Goal: Understand process/instructions: Learn about a topic

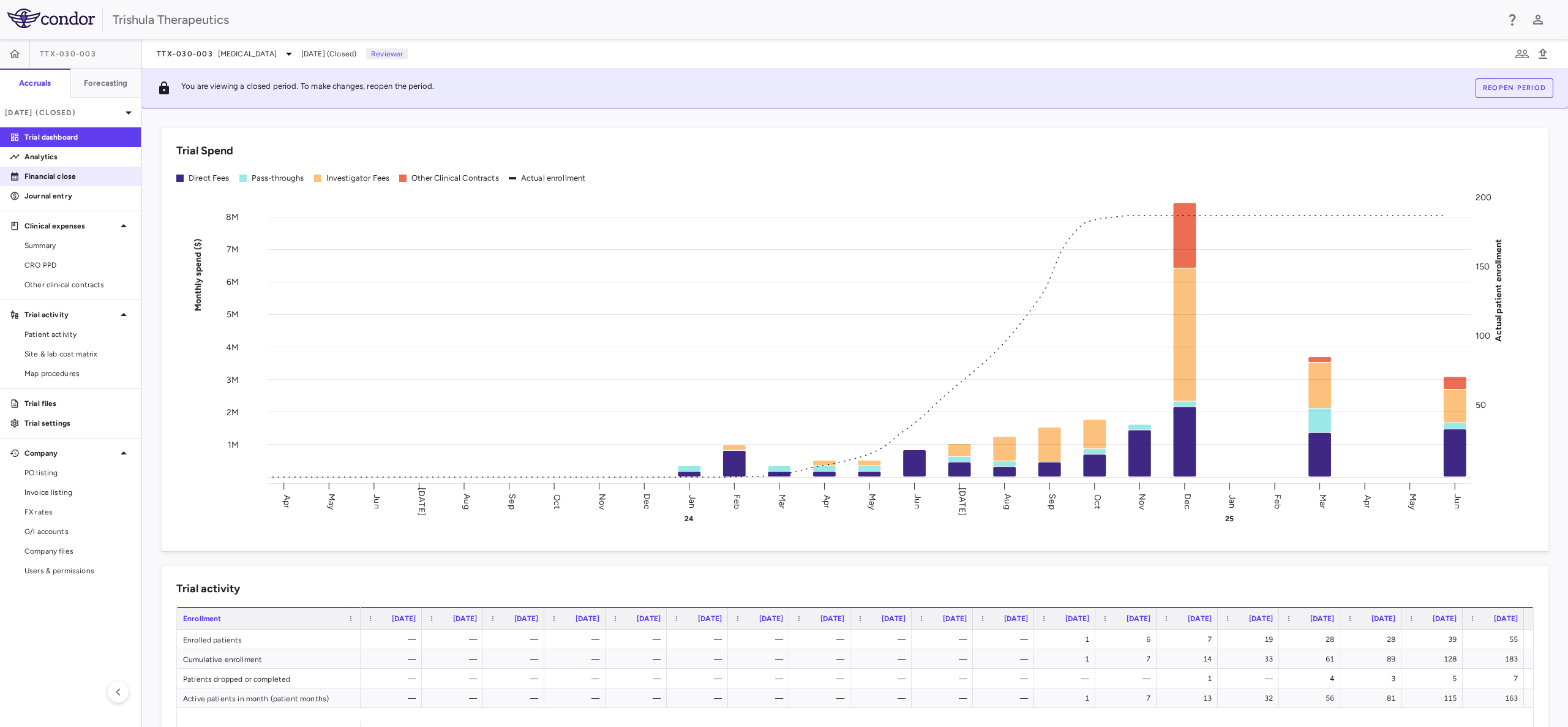
click at [70, 182] on link "Financial close" at bounding box center [70, 177] width 141 height 18
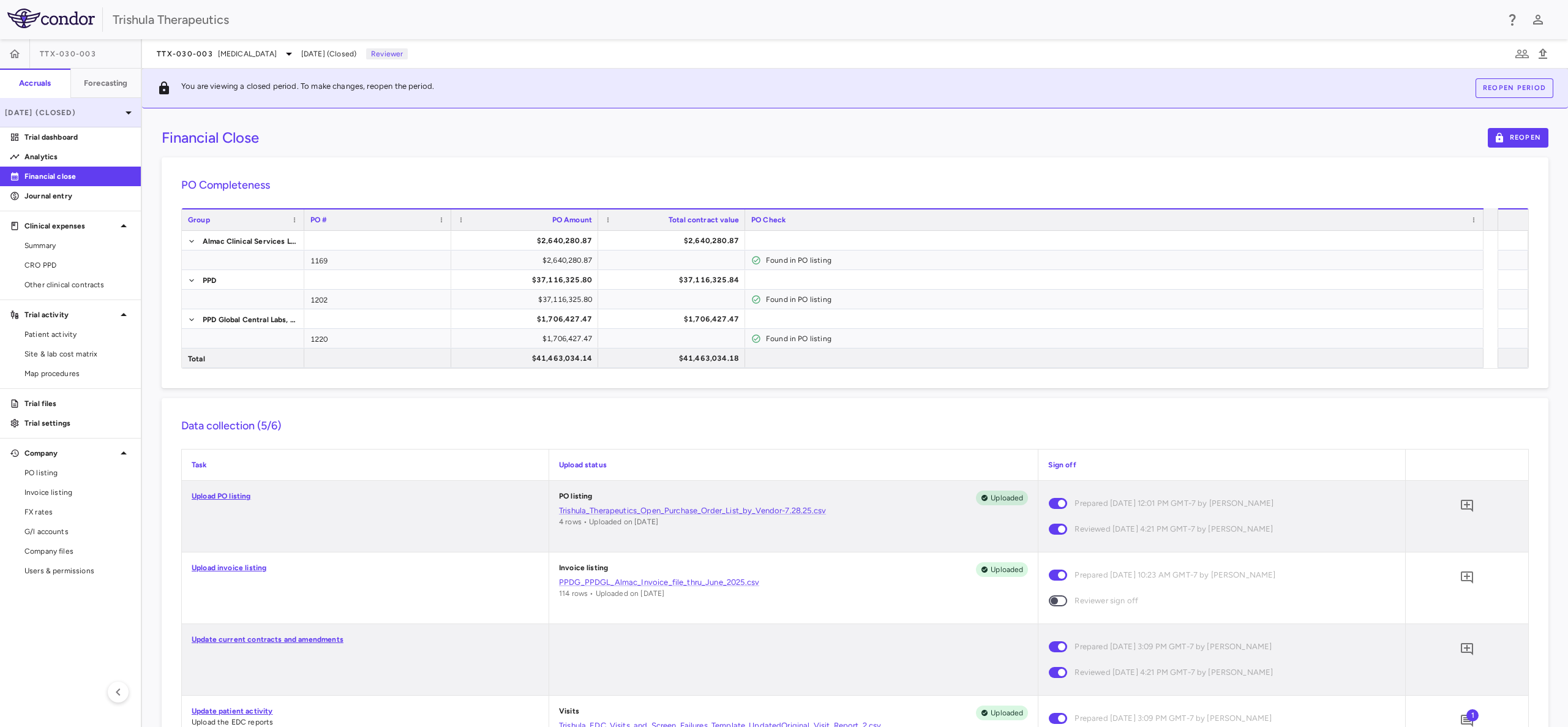
click at [50, 117] on p "[DATE] (Closed)" at bounding box center [63, 113] width 116 height 11
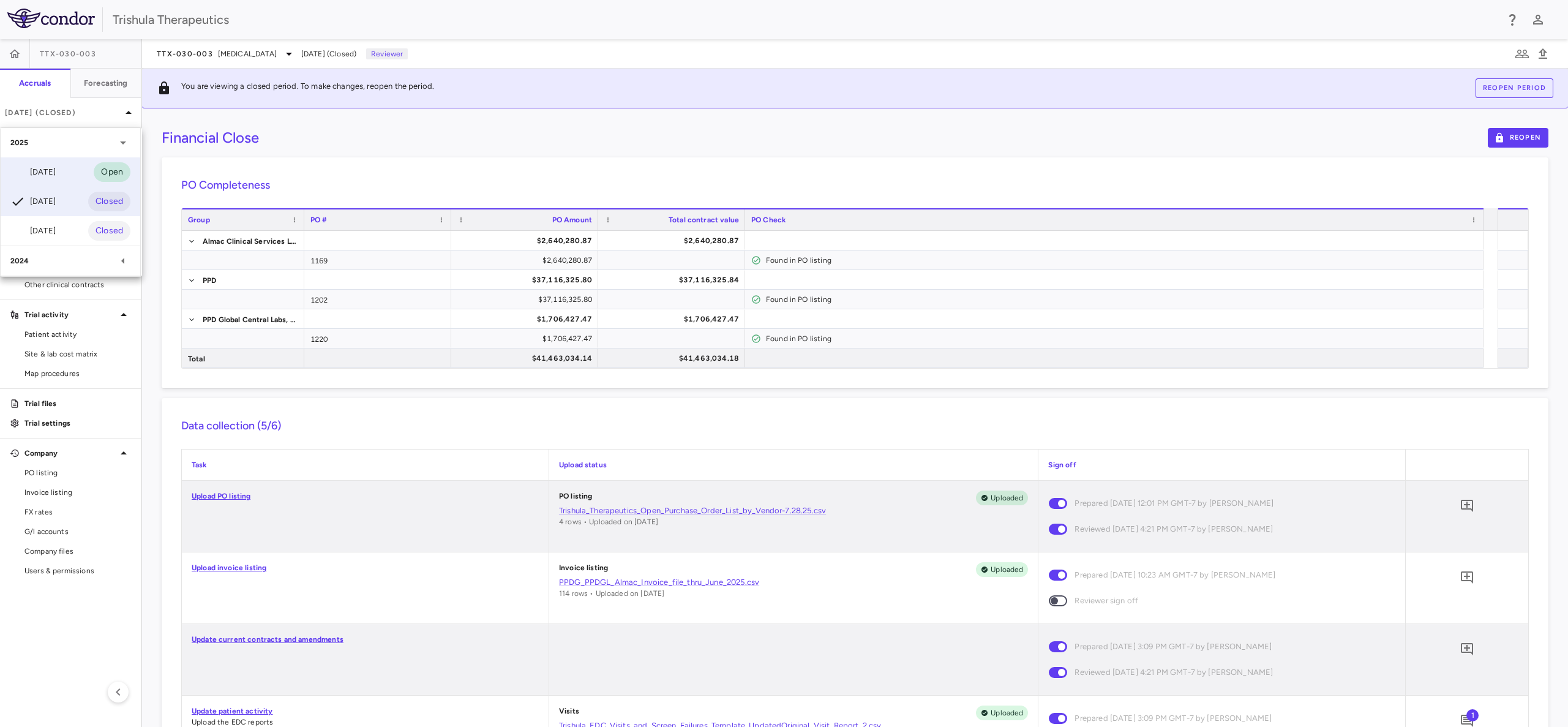
click at [63, 170] on div "[DATE] Open" at bounding box center [71, 172] width 140 height 29
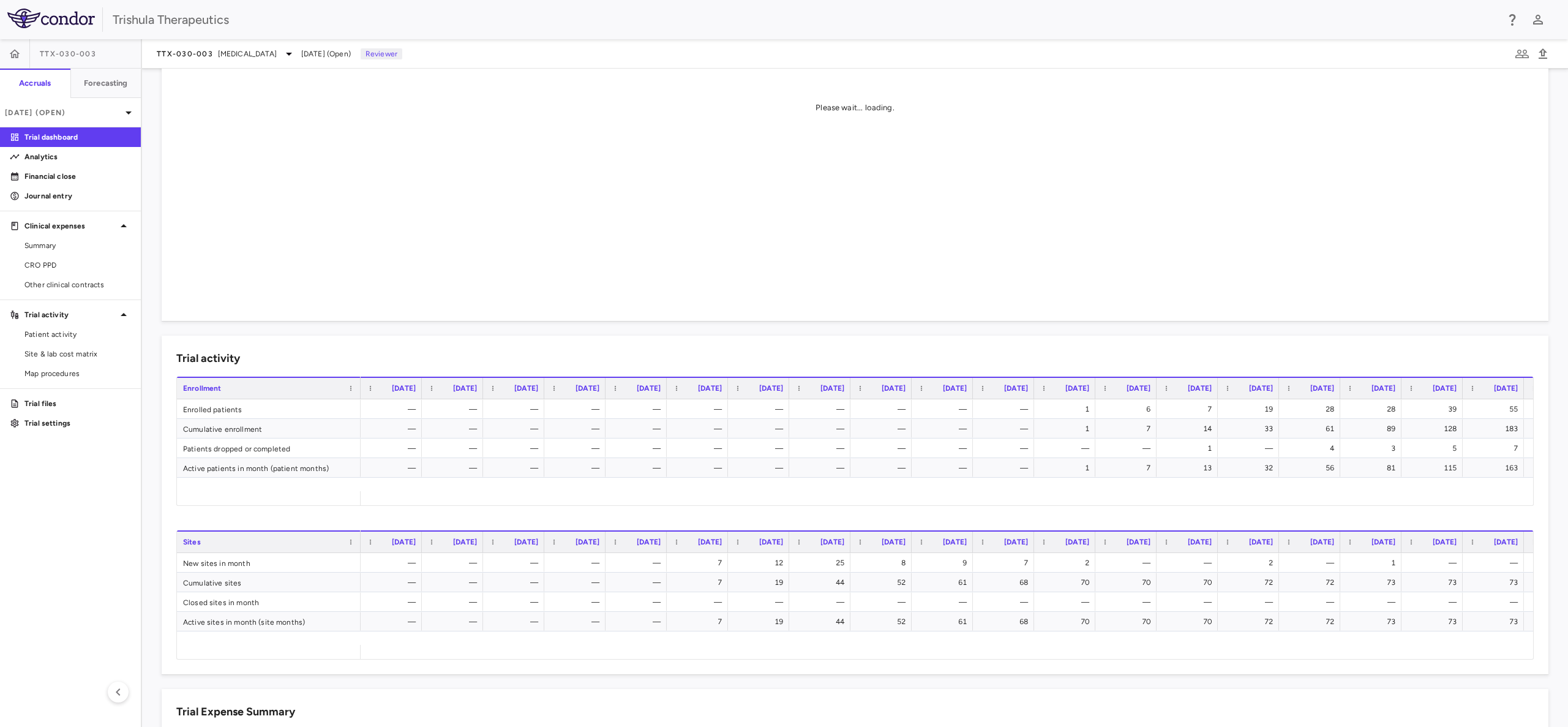
scroll to position [184, 0]
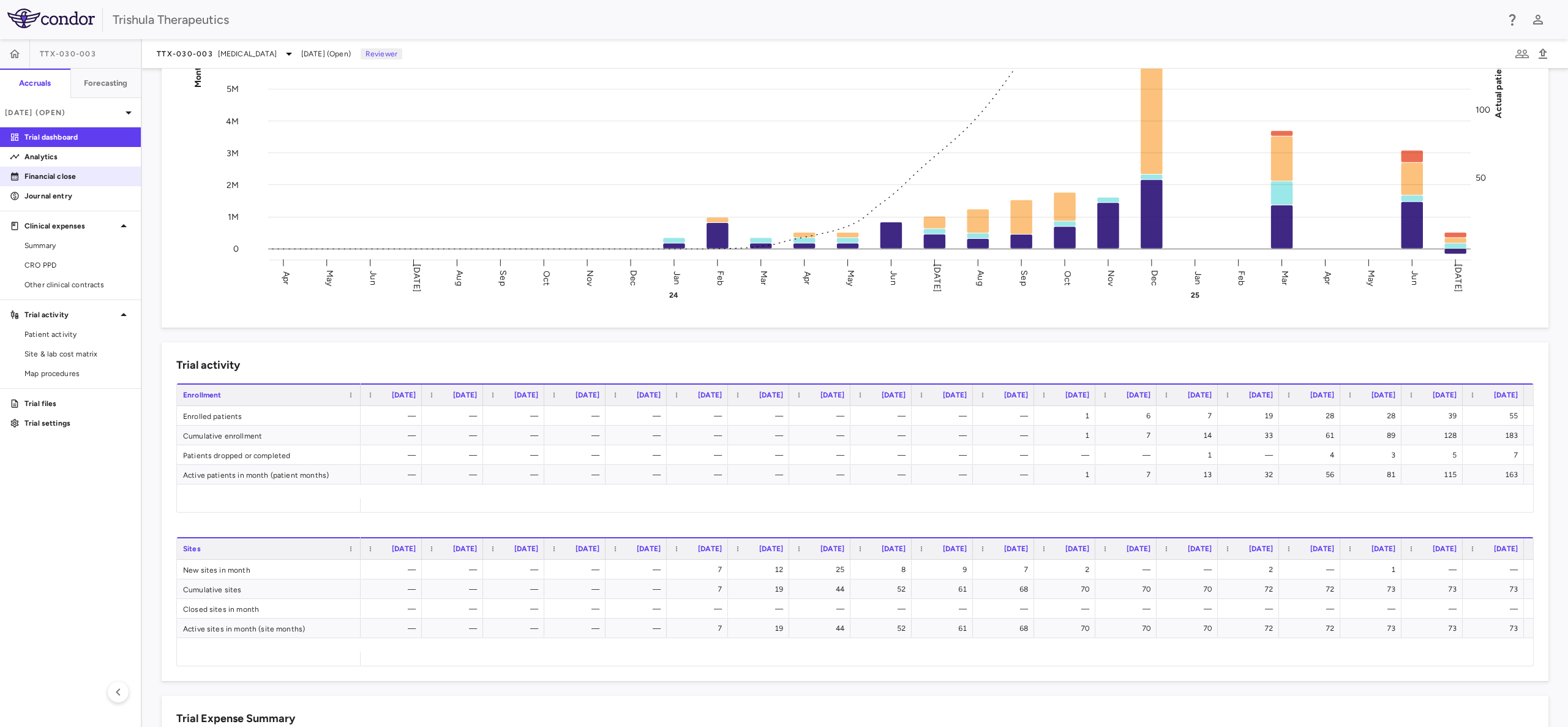
click at [72, 176] on p "Financial close" at bounding box center [77, 177] width 106 height 11
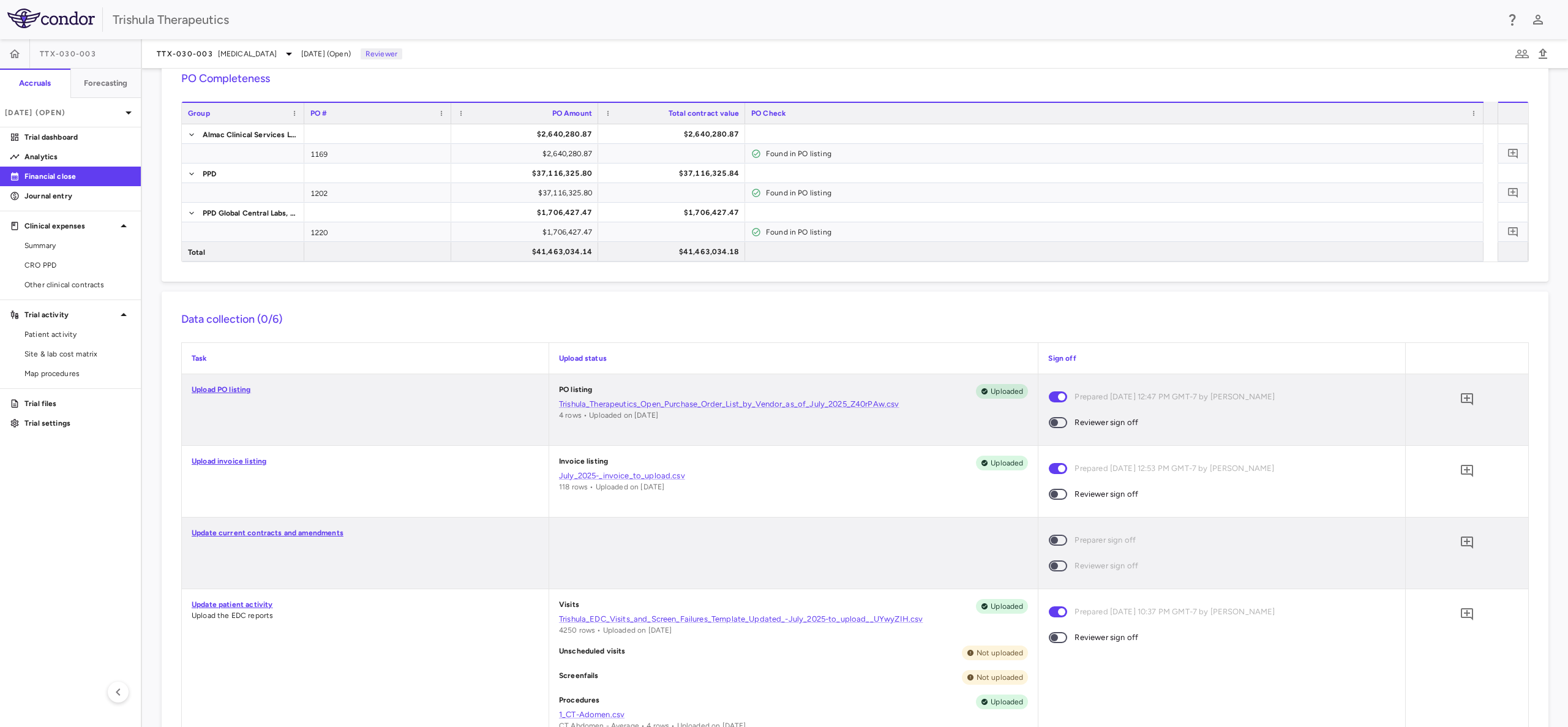
scroll to position [92, 0]
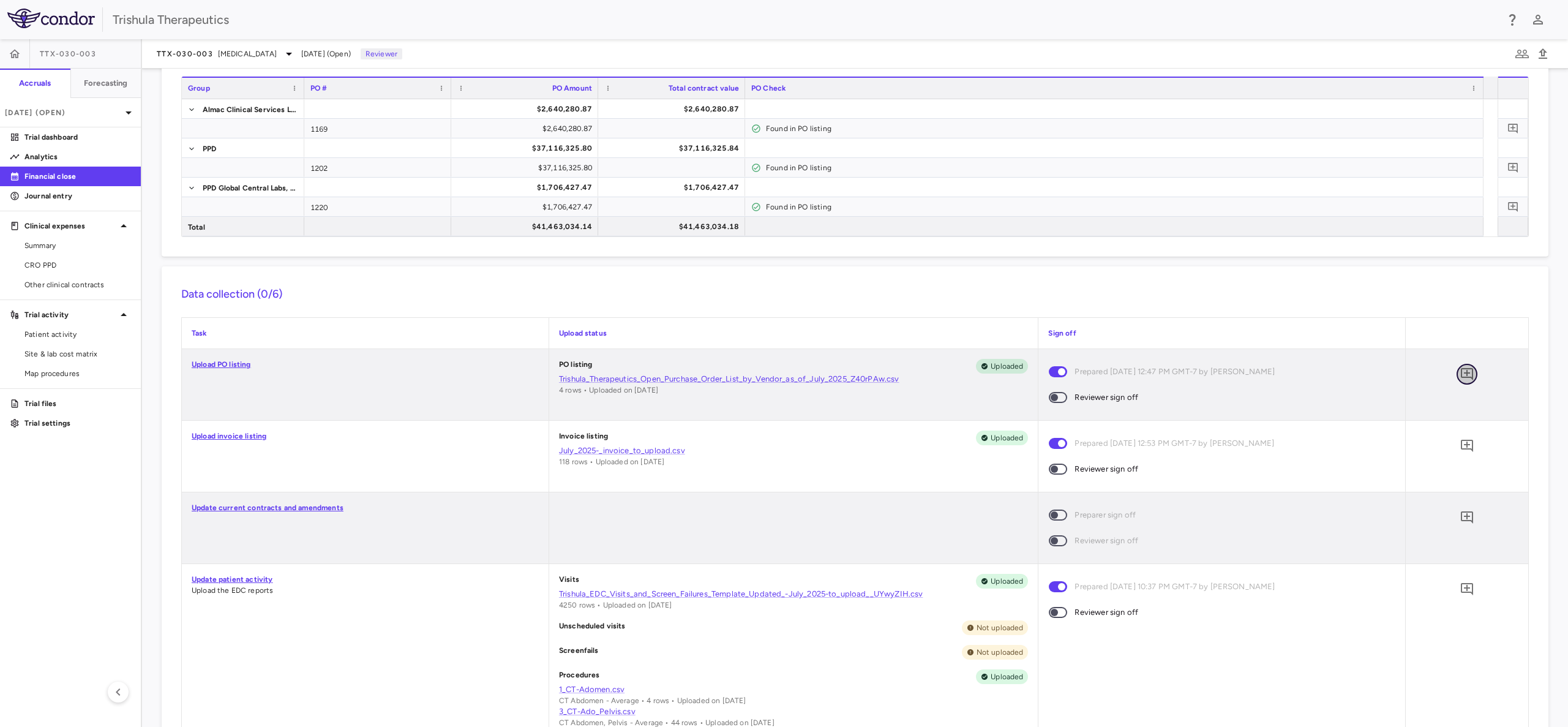
click at [1460, 374] on icon "Add comment" at bounding box center [1467, 374] width 15 height 15
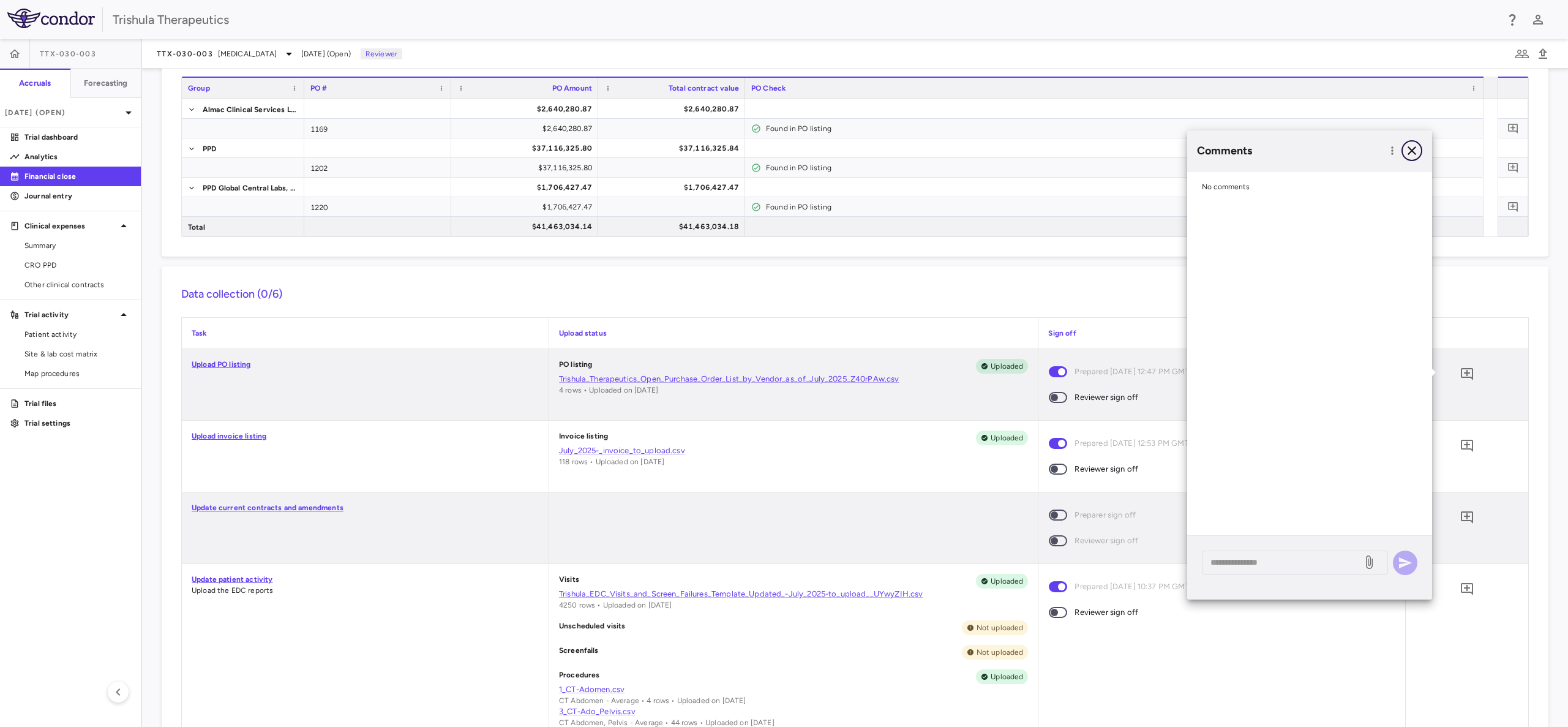
click at [1410, 148] on icon "button" at bounding box center [1412, 150] width 8 height 8
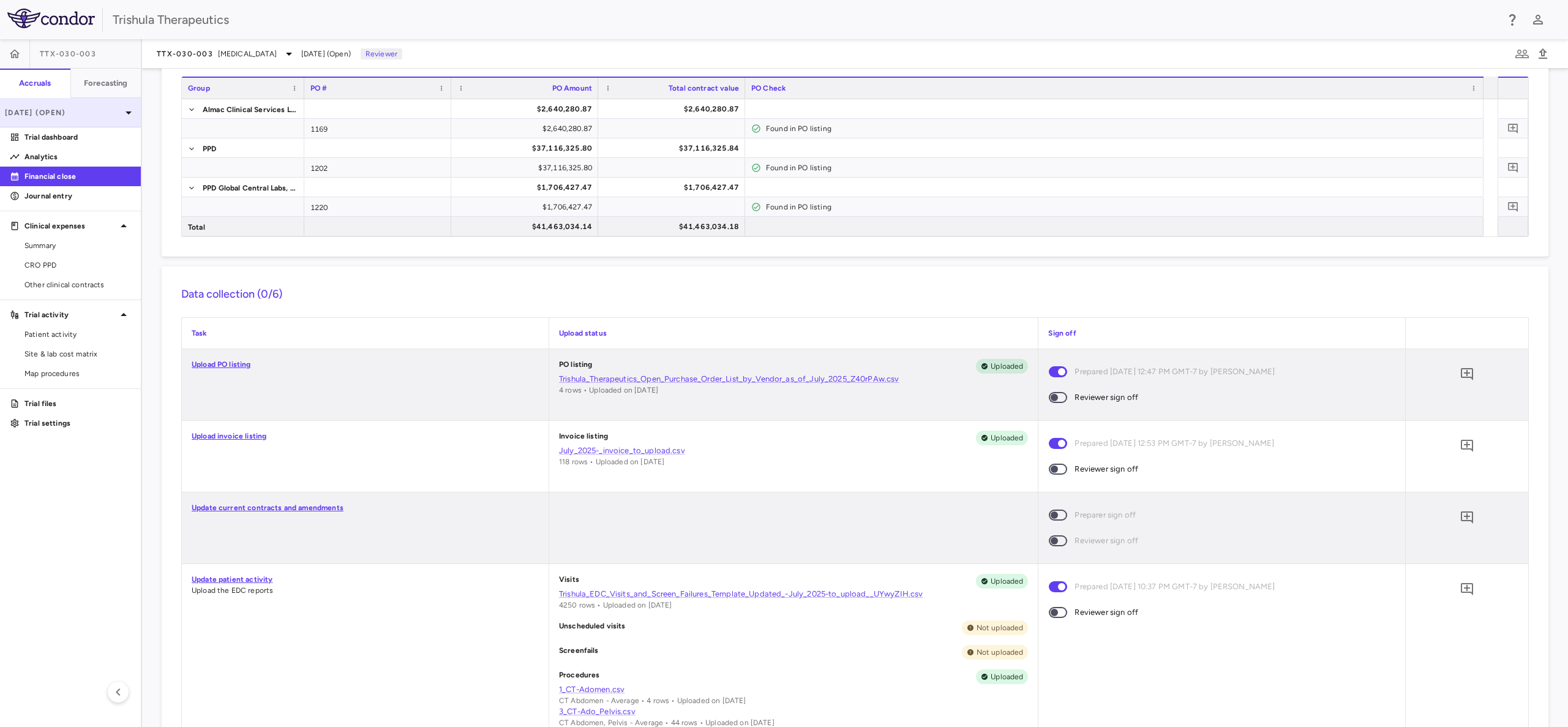
click at [130, 118] on icon at bounding box center [128, 113] width 15 height 15
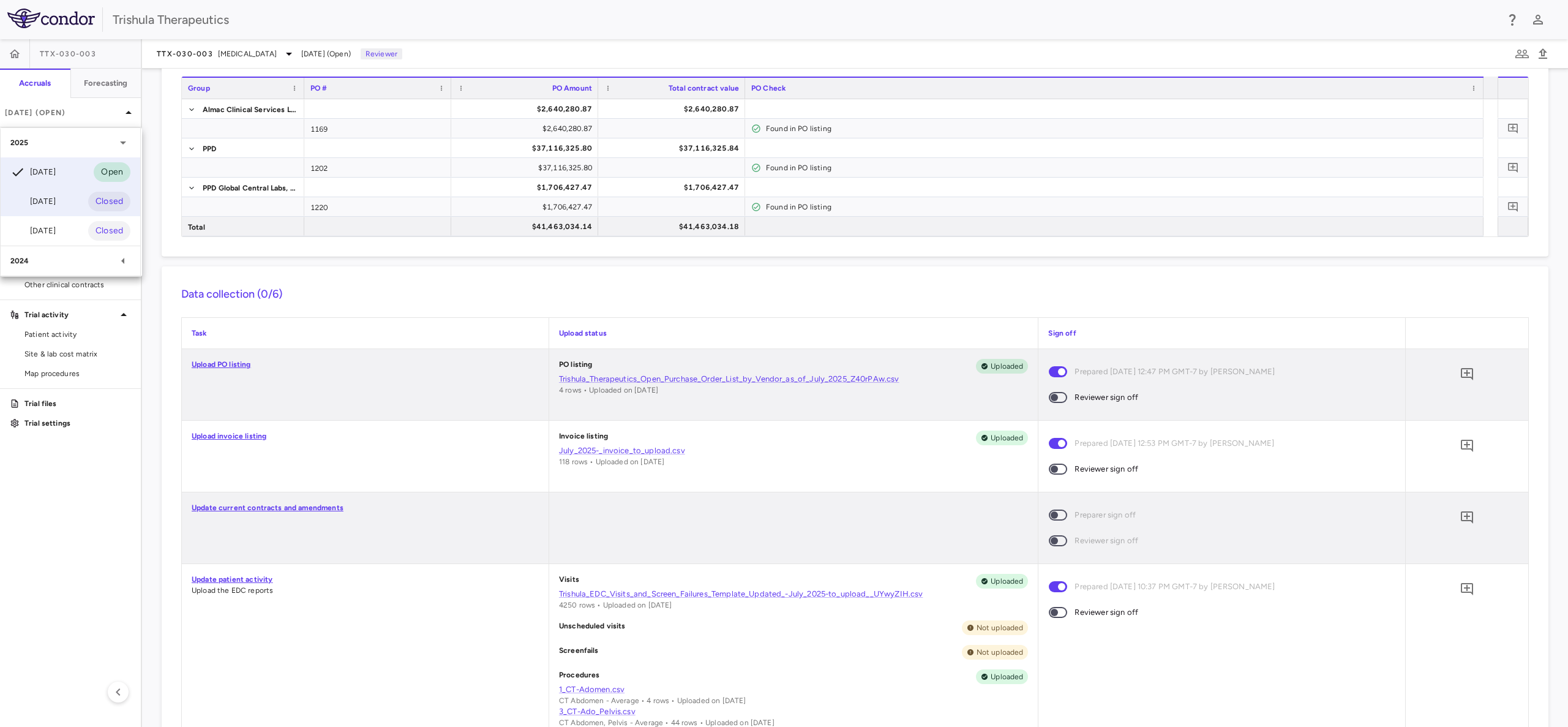
click at [55, 199] on div "[DATE]" at bounding box center [33, 201] width 45 height 15
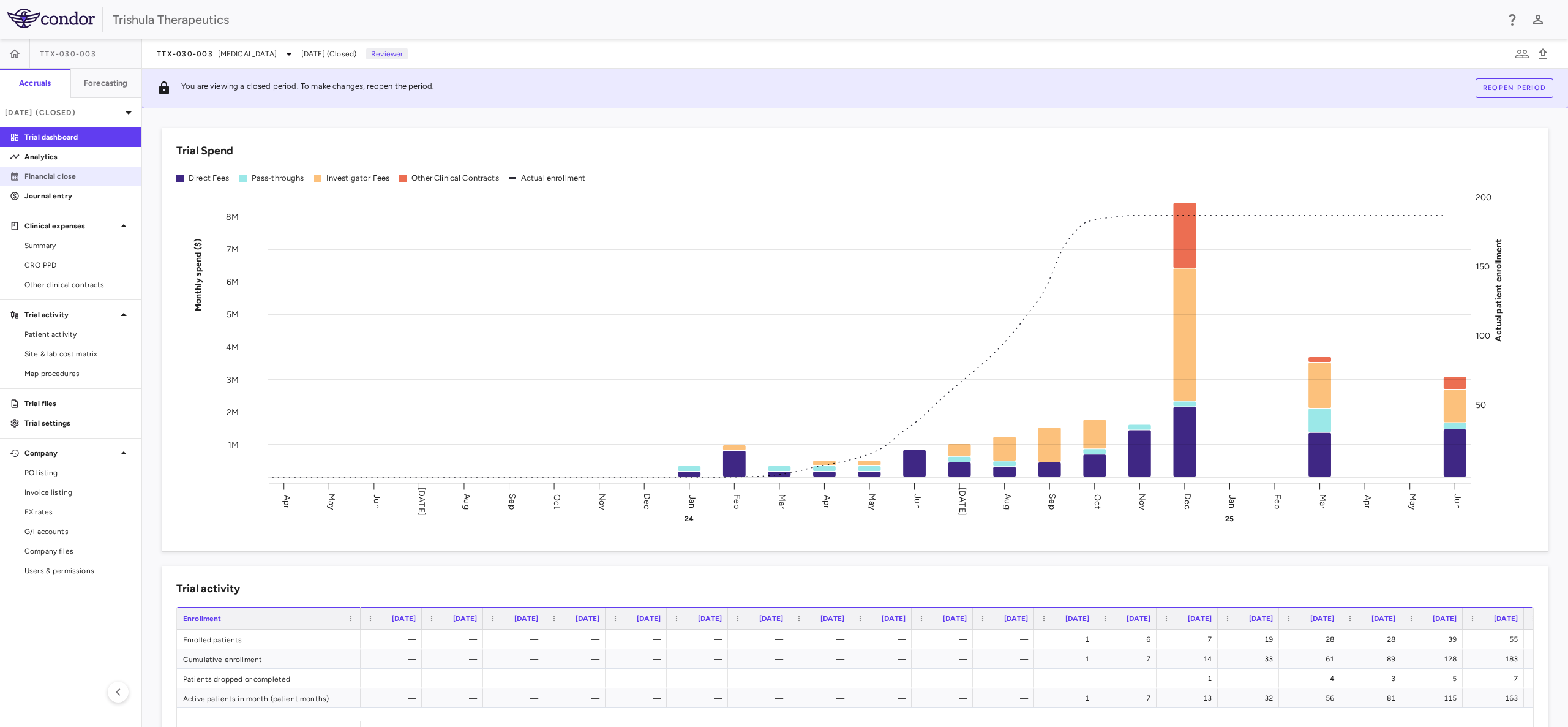
click at [53, 181] on p "Financial close" at bounding box center [77, 177] width 106 height 11
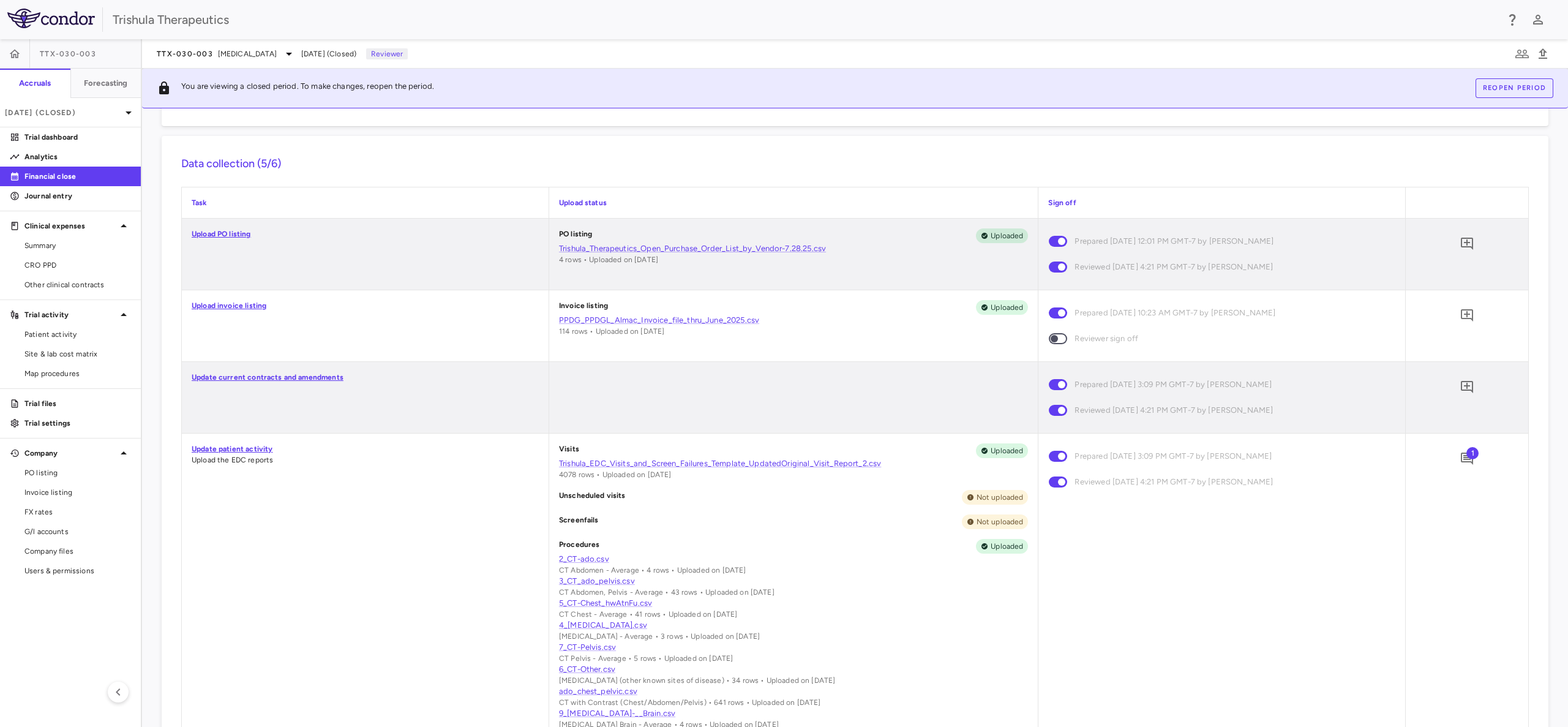
scroll to position [368, 0]
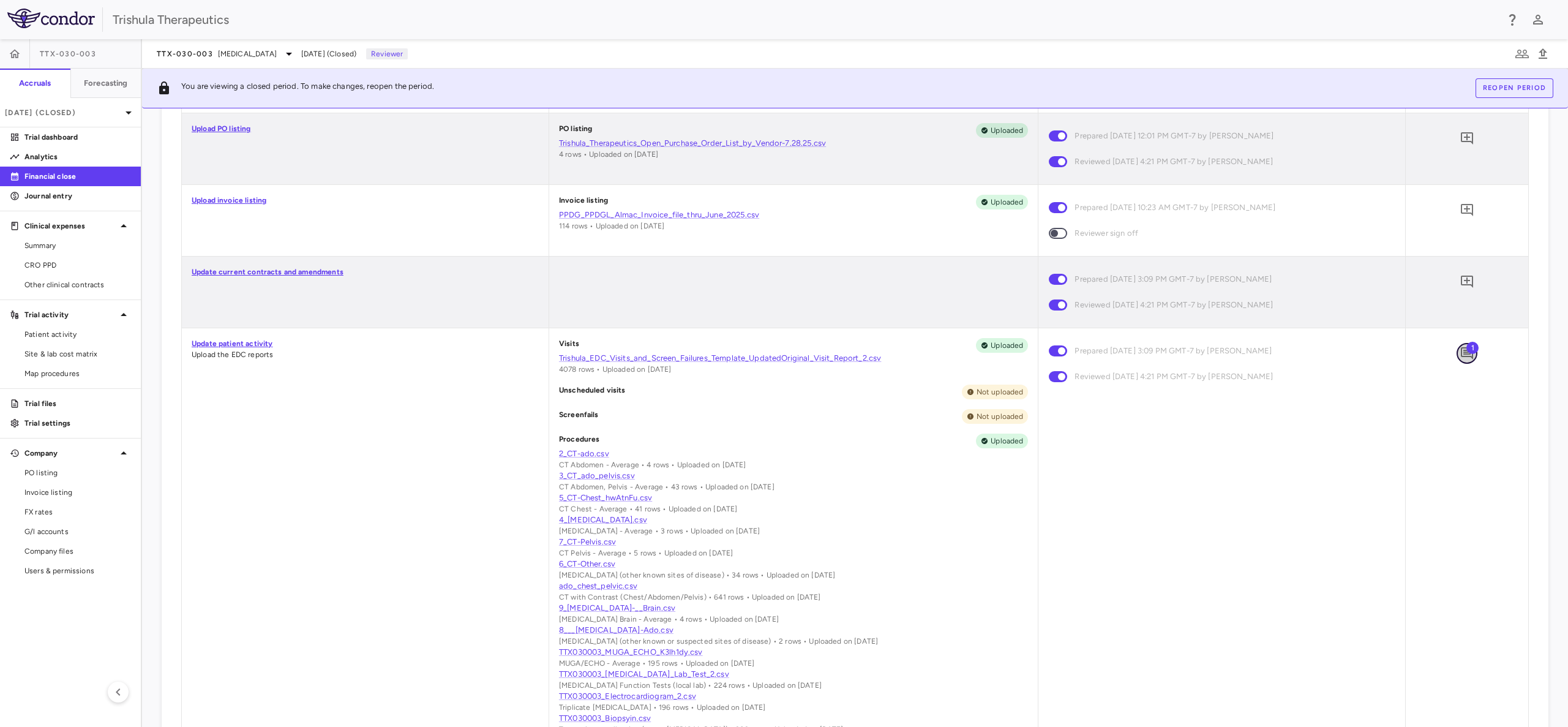
click at [1461, 352] on icon "Add comment" at bounding box center [1466, 353] width 12 height 12
